Goal: Task Accomplishment & Management: Manage account settings

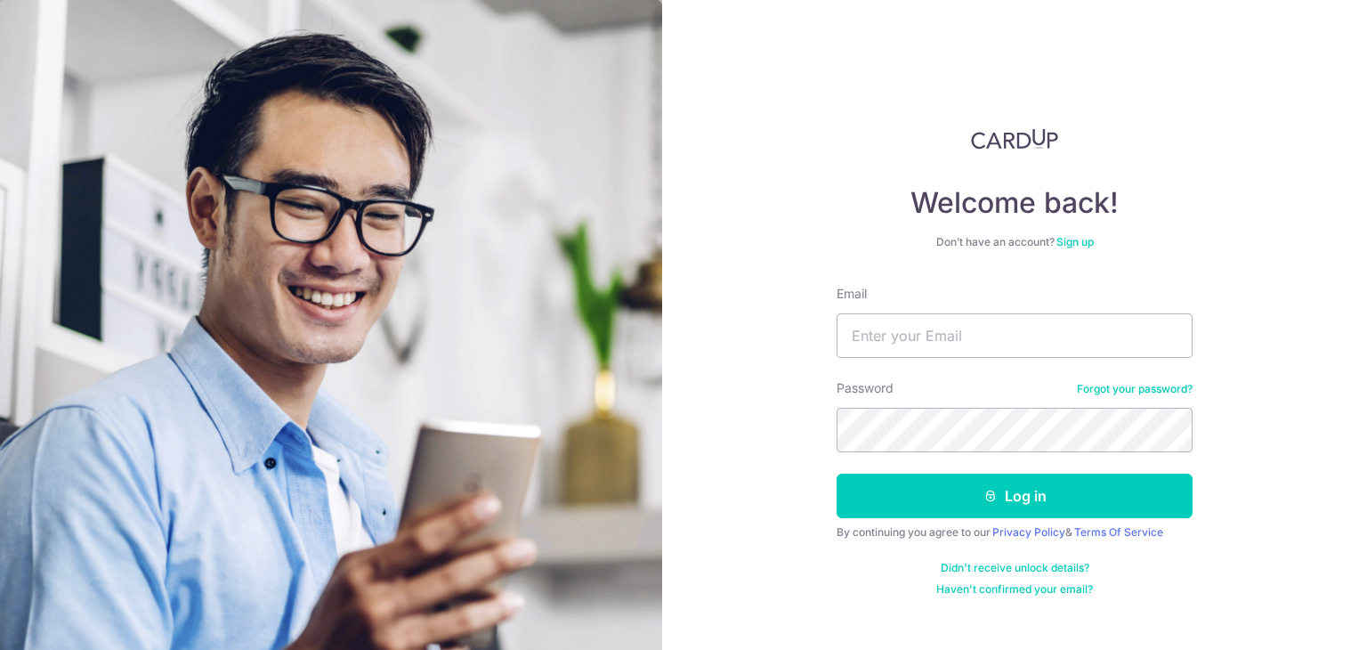
type input "[EMAIL_ADDRESS][DOMAIN_NAME]"
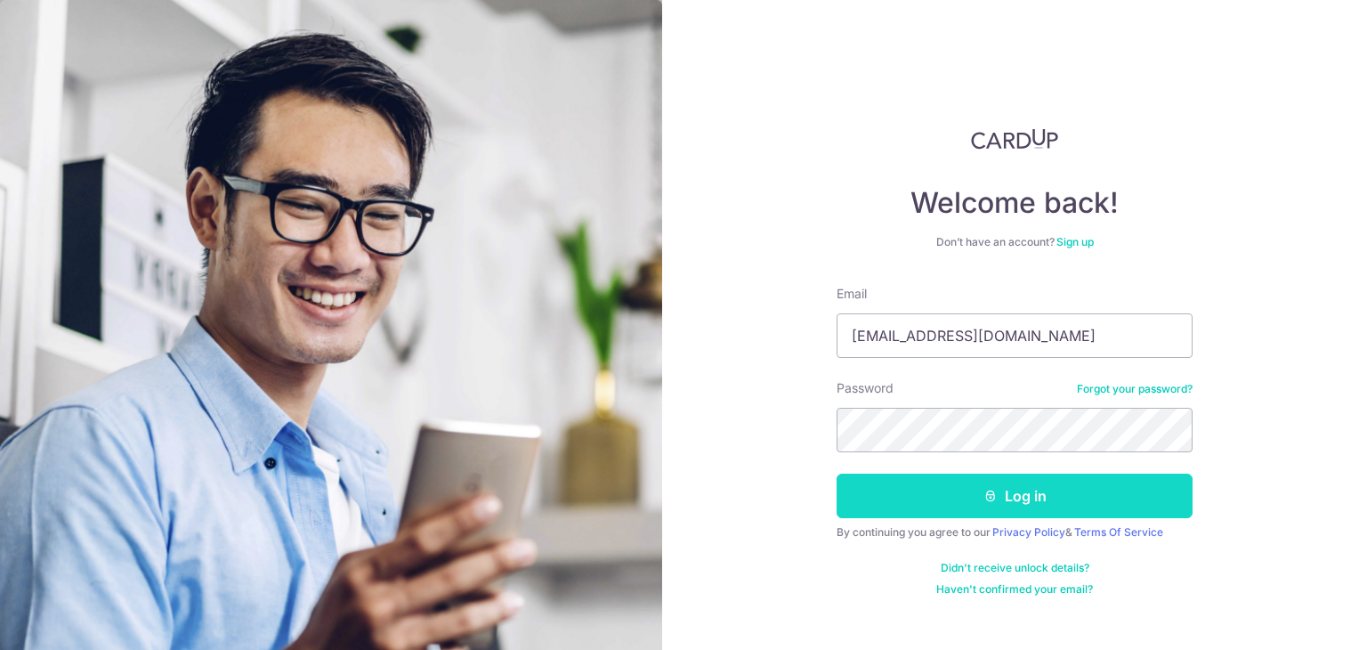
click at [941, 500] on button "Log in" at bounding box center [1015, 496] width 356 height 45
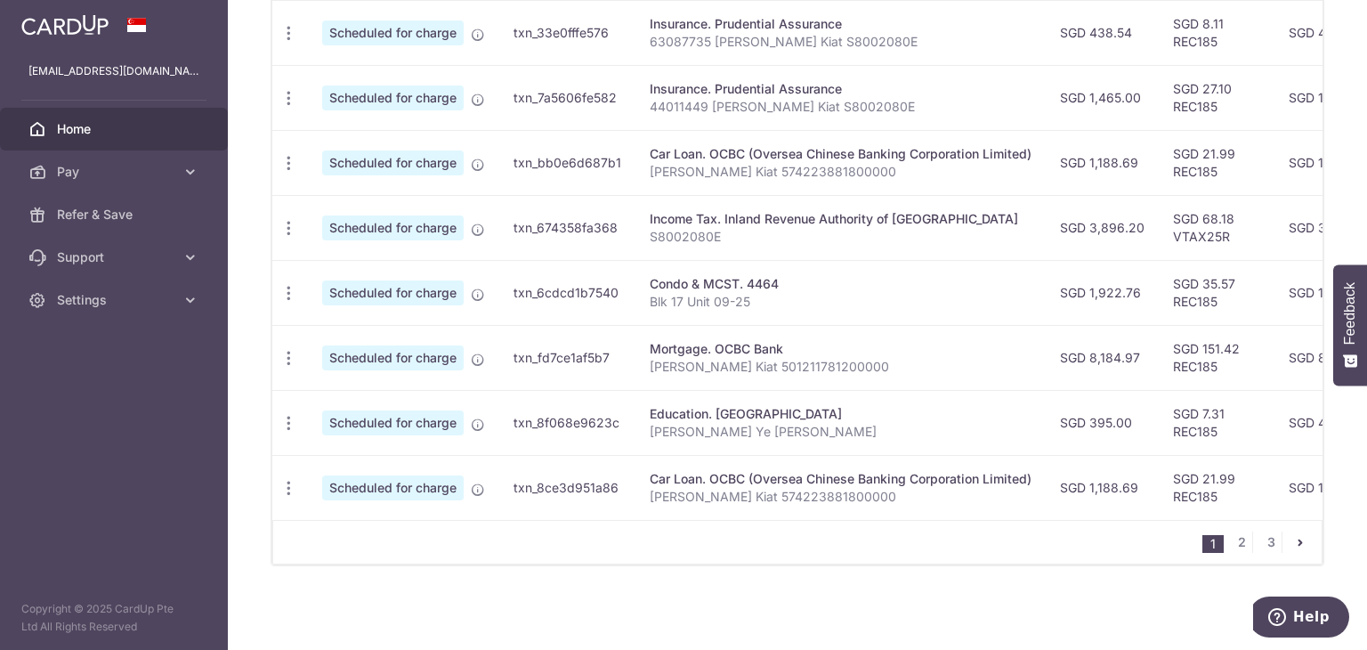
scroll to position [731, 0]
click at [1235, 547] on link "2" at bounding box center [1241, 541] width 21 height 21
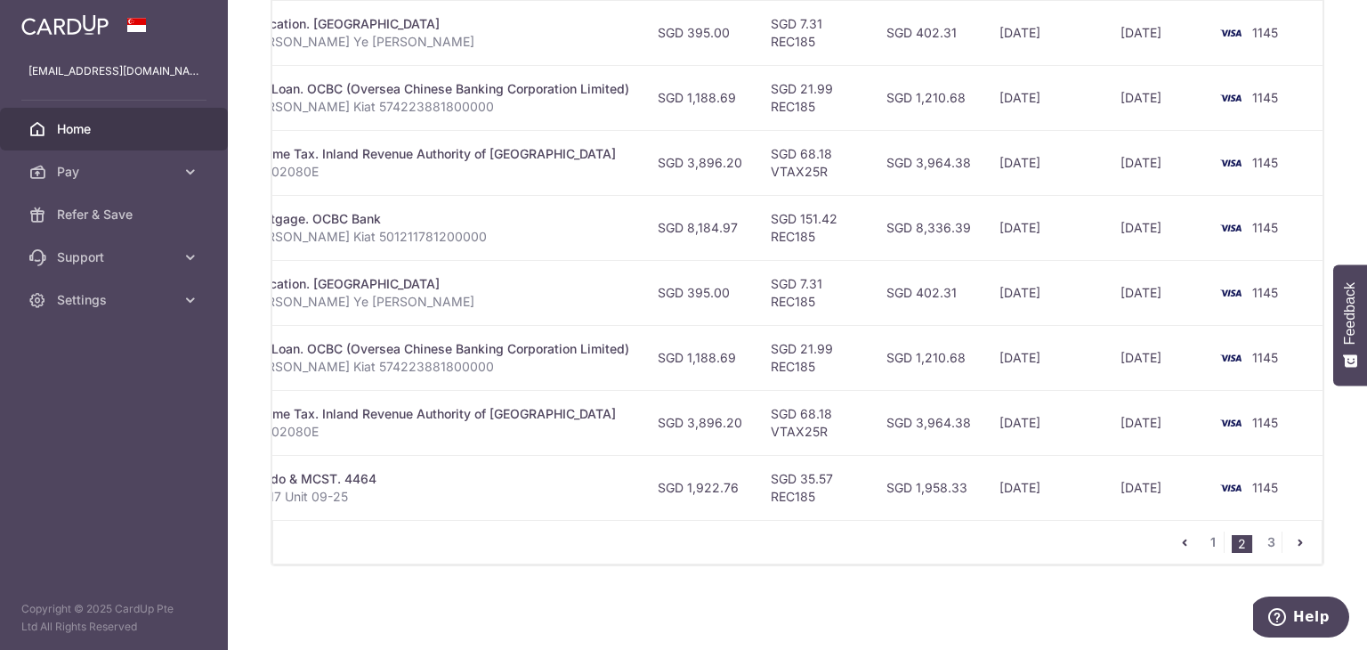
scroll to position [0, 408]
click at [1260, 535] on link "3" at bounding box center [1270, 541] width 21 height 21
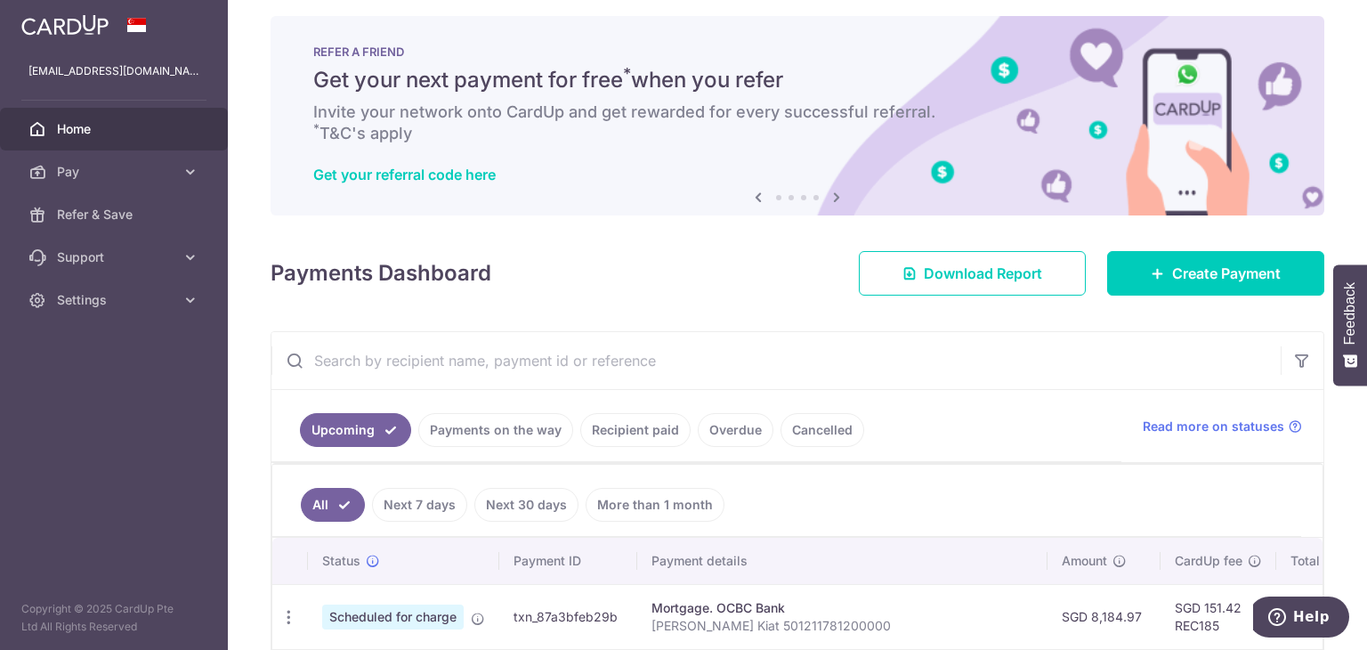
scroll to position [0, 0]
